Goal: Purchase product/service

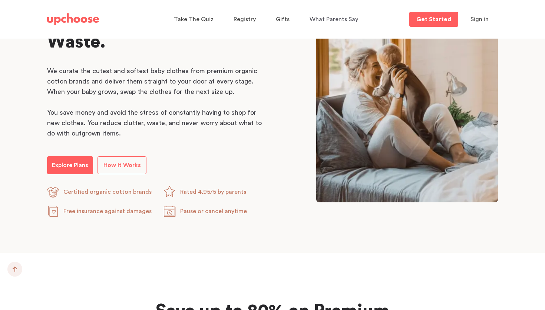
scroll to position [447, 0]
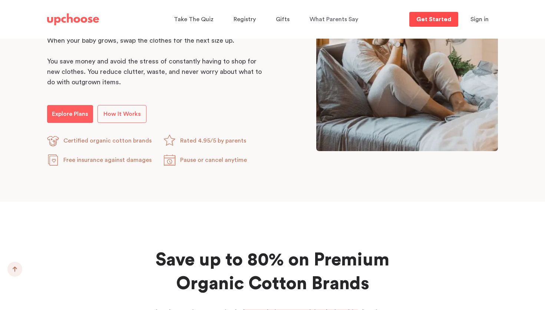
click at [419, 21] on p "Get Started" at bounding box center [433, 19] width 35 height 6
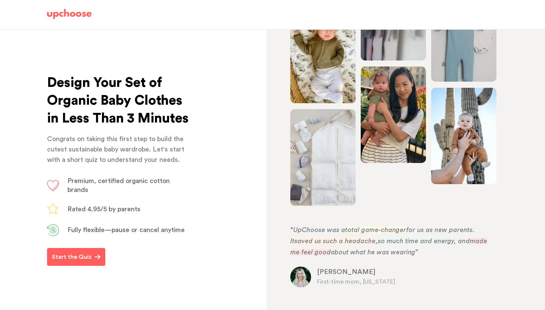
click at [88, 258] on div "Design Your Set of Organic Baby Clothes in Less Than 3 Minutes Congrats on taki…" at bounding box center [137, 262] width 181 height 465
click at [85, 266] on button "Start the Quiz" at bounding box center [76, 257] width 58 height 18
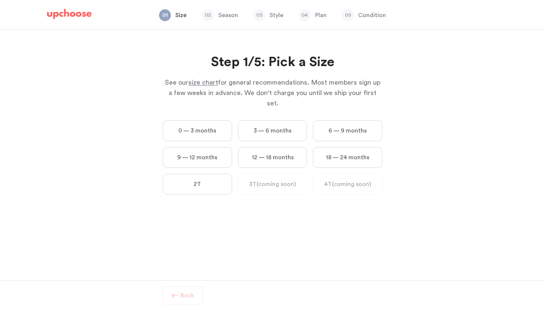
click at [343, 120] on label "6 — 9 months" at bounding box center [347, 130] width 69 height 21
click at [0, 0] on months "6 — 9 months" at bounding box center [0, 0] width 0 height 0
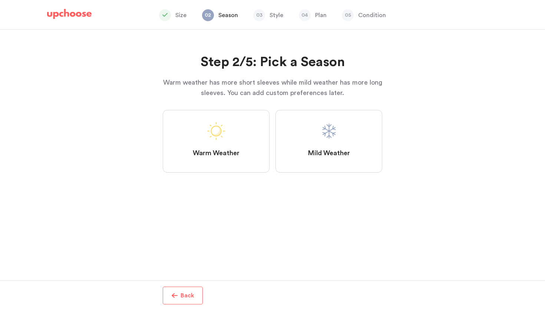
click at [237, 157] on span "Warm Weather" at bounding box center [216, 153] width 47 height 9
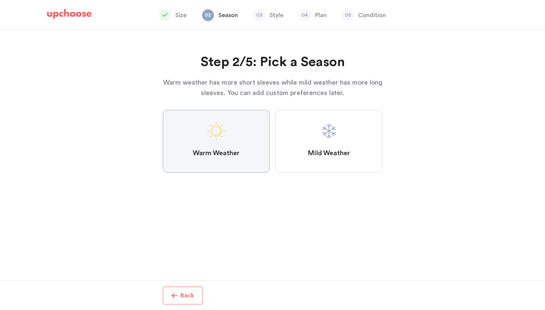
click at [0, 0] on Weather "Warm Weather" at bounding box center [0, 0] width 0 height 0
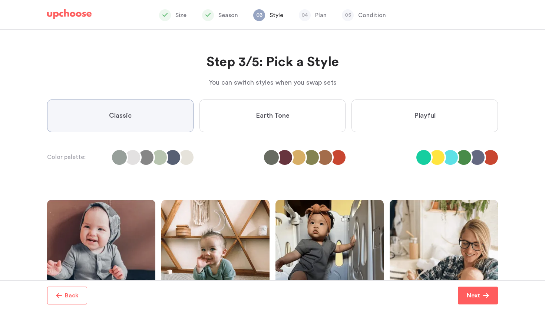
click at [319, 145] on div "Step 3/5: Pick a Style You can switch styles when you swap sets Step 3/5: Pick …" at bounding box center [272, 214] width 451 height 369
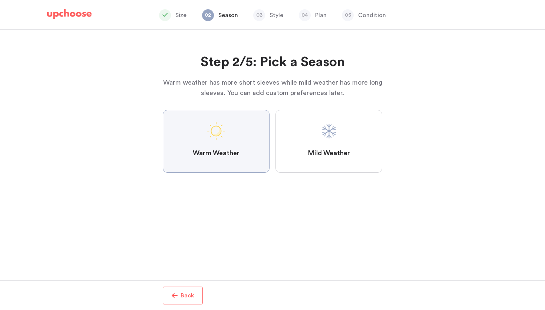
click at [305, 124] on label "Mild Weather" at bounding box center [329, 141] width 107 height 63
click at [0, 0] on Weather "Mild Weather" at bounding box center [0, 0] width 0 height 0
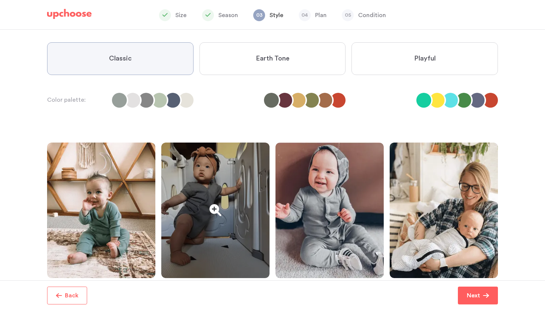
scroll to position [59, 0]
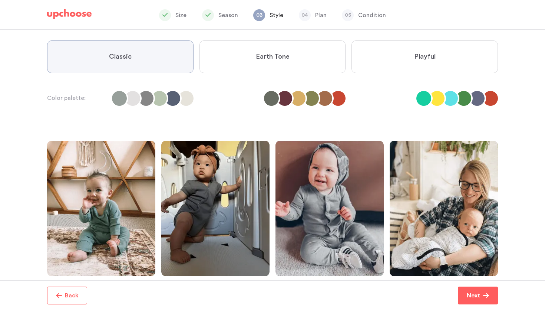
click at [277, 50] on label "Earth Tone" at bounding box center [272, 56] width 146 height 33
click at [0, 0] on Tone "Earth Tone" at bounding box center [0, 0] width 0 height 0
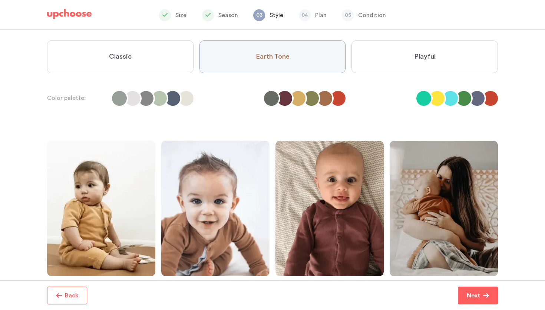
click at [392, 55] on label "Playful" at bounding box center [425, 56] width 146 height 33
click at [0, 0] on input "Playful" at bounding box center [0, 0] width 0 height 0
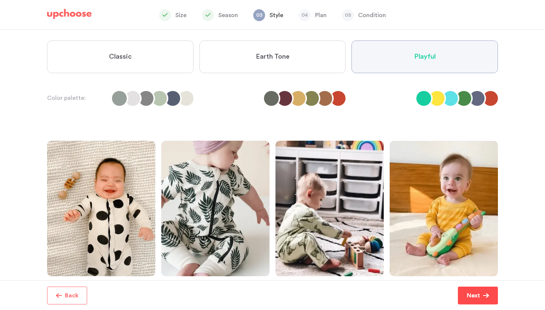
click at [465, 288] on button "Next" at bounding box center [478, 295] width 40 height 18
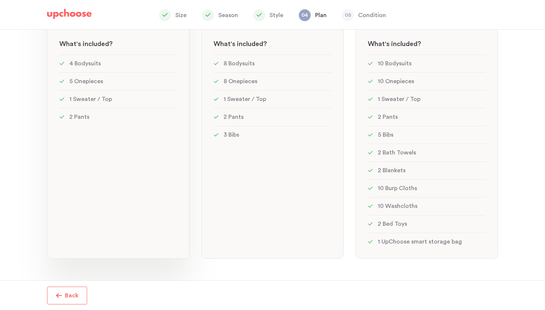
scroll to position [152, 0]
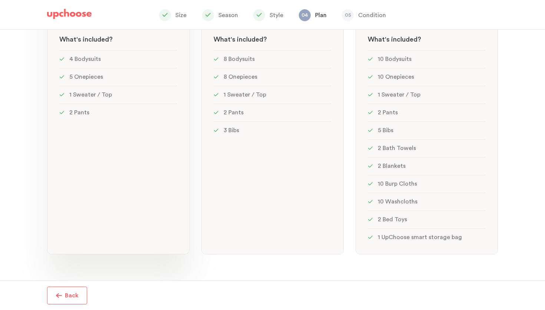
click at [130, 214] on div "Mini: 12 items Mini: 12 items See w W hat's included ? 4 Bodysuits 5 Onepieces …" at bounding box center [118, 105] width 142 height 297
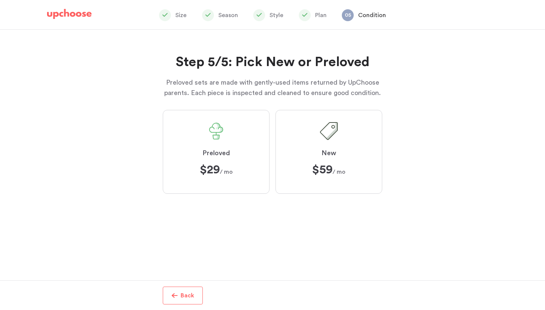
click at [247, 172] on label "Preloved $29 $29 / mo" at bounding box center [216, 152] width 107 height 84
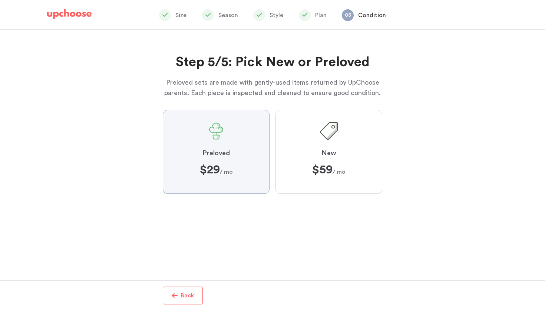
click at [0, 0] on input "Preloved $29 $29 / mo" at bounding box center [0, 0] width 0 height 0
